Goal: Use online tool/utility: Use online tool/utility

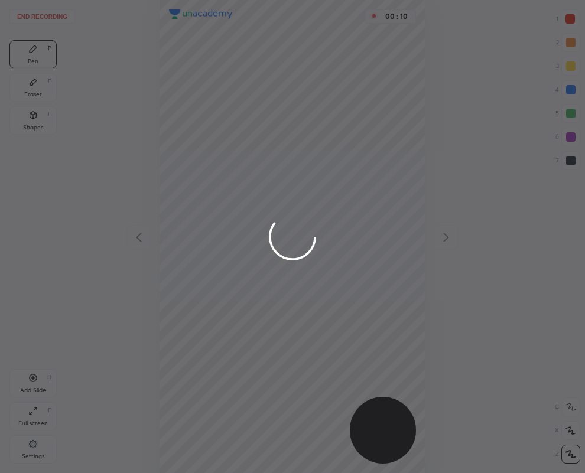
scroll to position [473, 396]
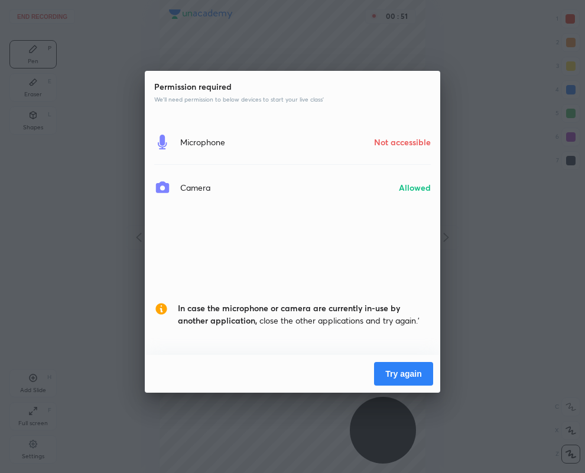
click at [405, 374] on button "Try again" at bounding box center [403, 374] width 59 height 24
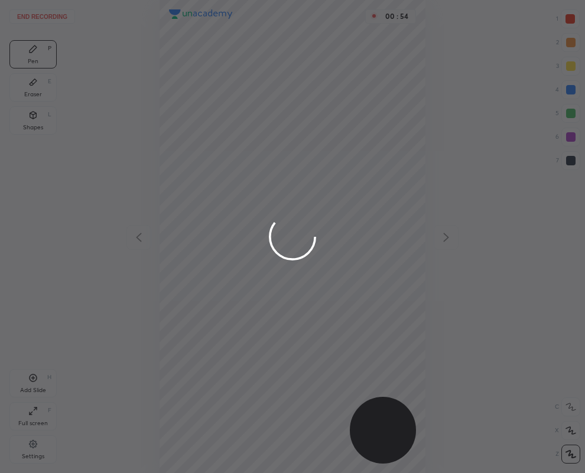
scroll to position [473, 396]
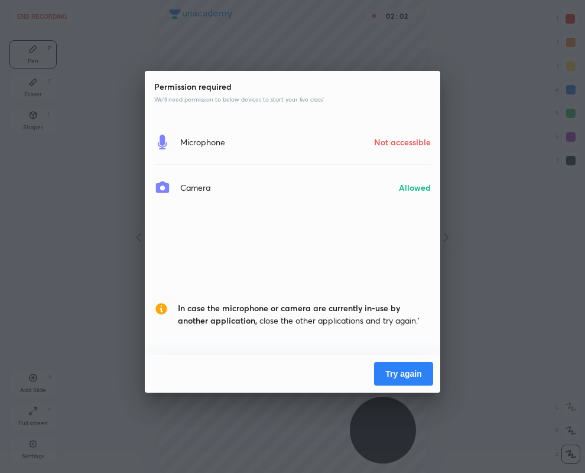
click at [397, 374] on button "Try again" at bounding box center [403, 374] width 59 height 24
click at [401, 366] on button "Try again" at bounding box center [403, 374] width 59 height 24
click at [407, 374] on button "Try again" at bounding box center [403, 374] width 59 height 24
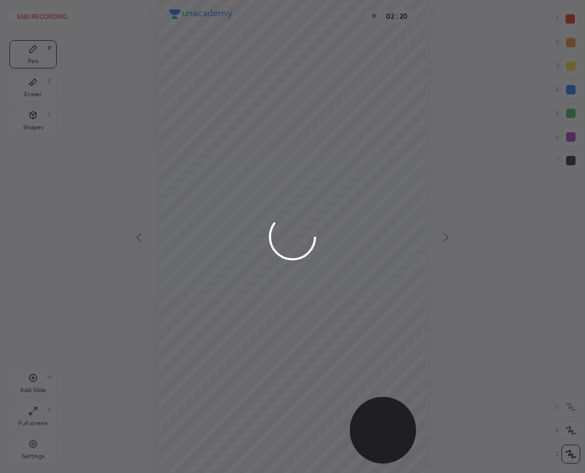
scroll to position [473, 396]
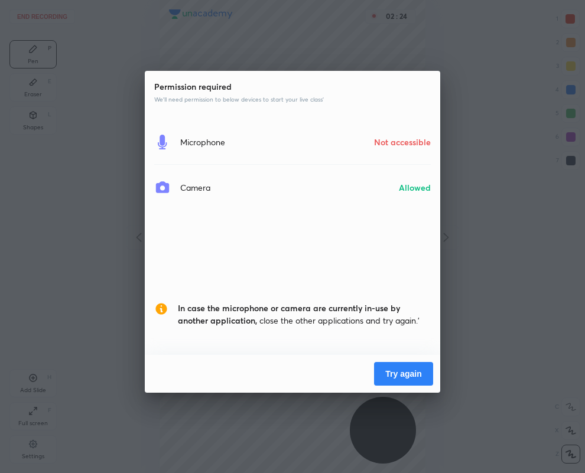
click at [407, 374] on button "Try again" at bounding box center [403, 374] width 59 height 24
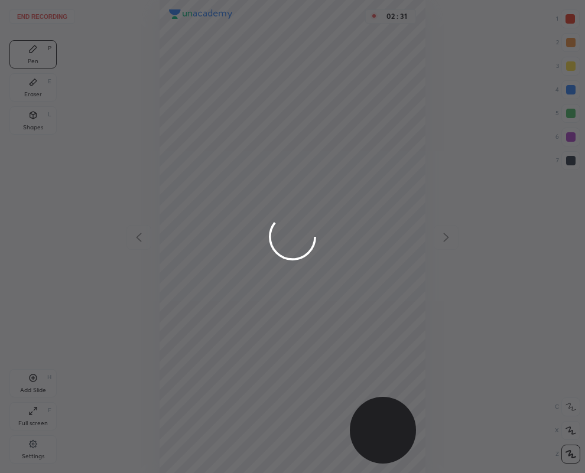
scroll to position [473, 396]
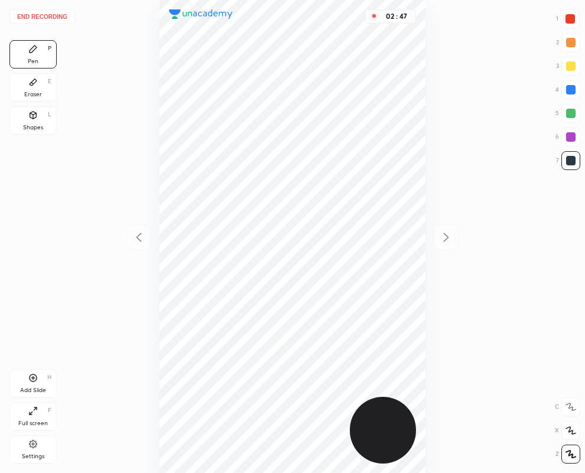
click at [138, 236] on div "02 : 47" at bounding box center [293, 236] width 396 height 473
click at [446, 235] on div "02 : 51" at bounding box center [293, 236] width 396 height 473
click at [446, 235] on div "02 : 52" at bounding box center [293, 236] width 396 height 473
click at [35, 15] on button "End recording" at bounding box center [42, 16] width 66 height 14
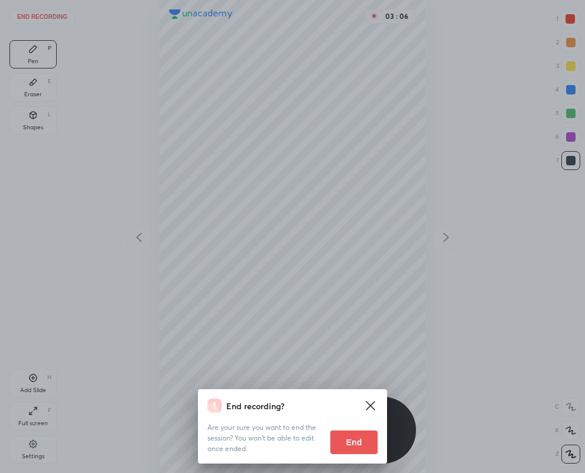
click at [361, 443] on button "End" at bounding box center [353, 443] width 47 height 24
